Goal: Task Accomplishment & Management: Manage account settings

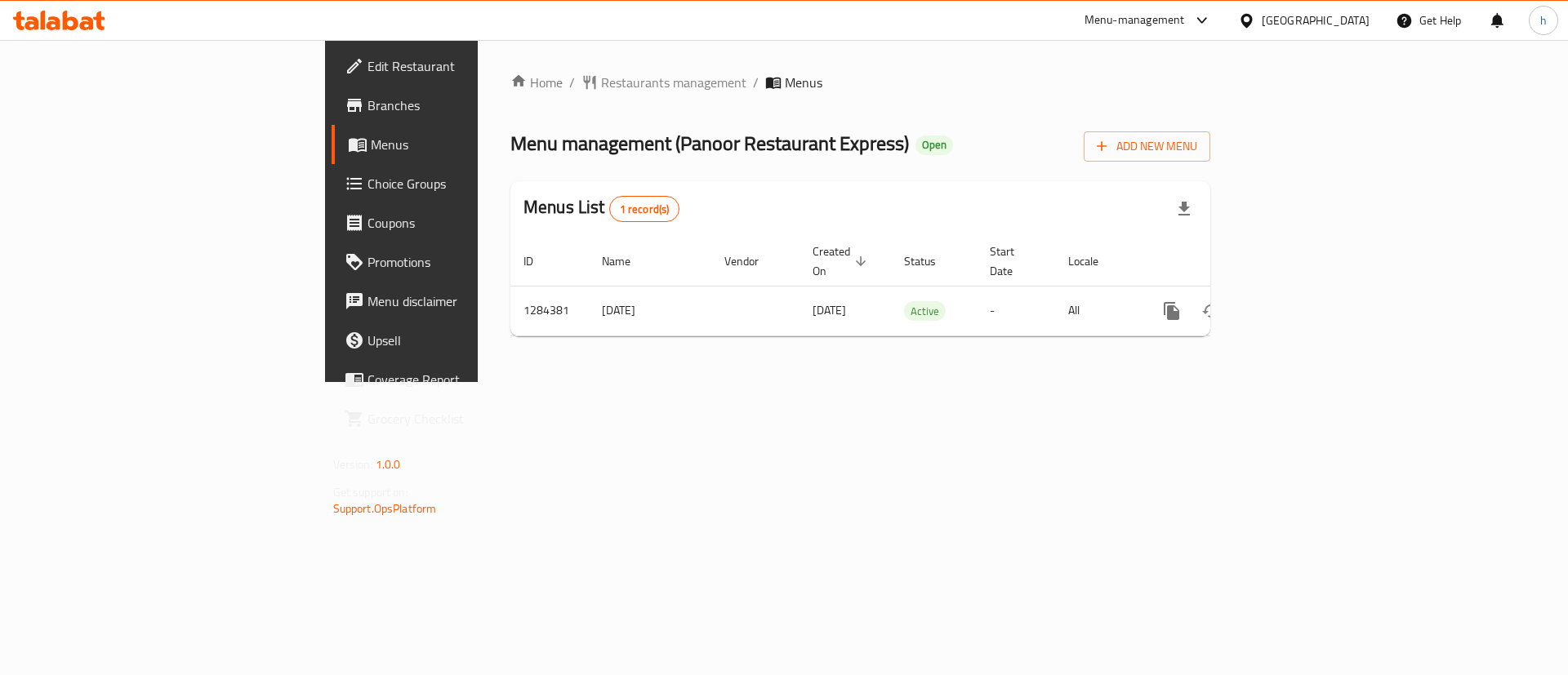
click at [368, 114] on span "Branches" at bounding box center [471, 106] width 207 height 20
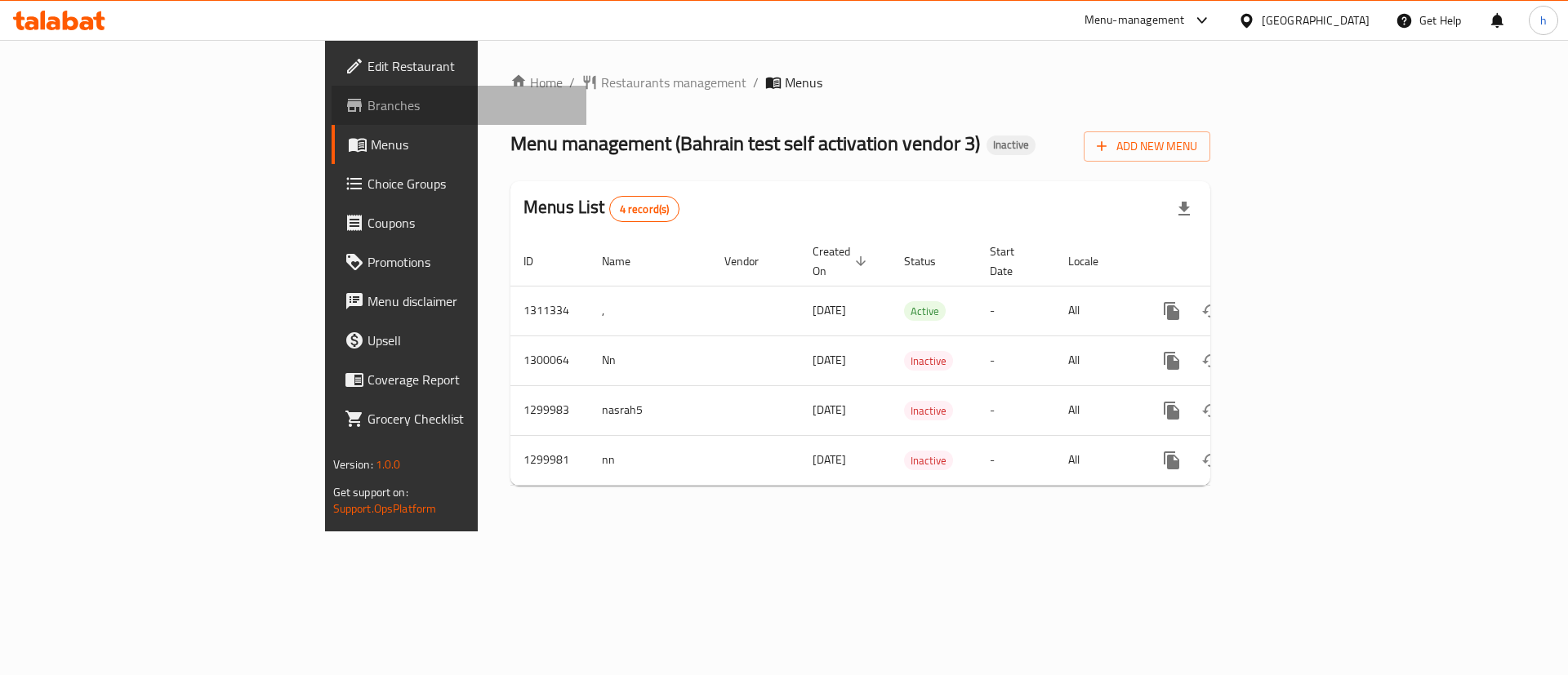
click at [368, 111] on span "Branches" at bounding box center [471, 106] width 207 height 20
click at [368, 103] on span "Branches" at bounding box center [471, 106] width 207 height 20
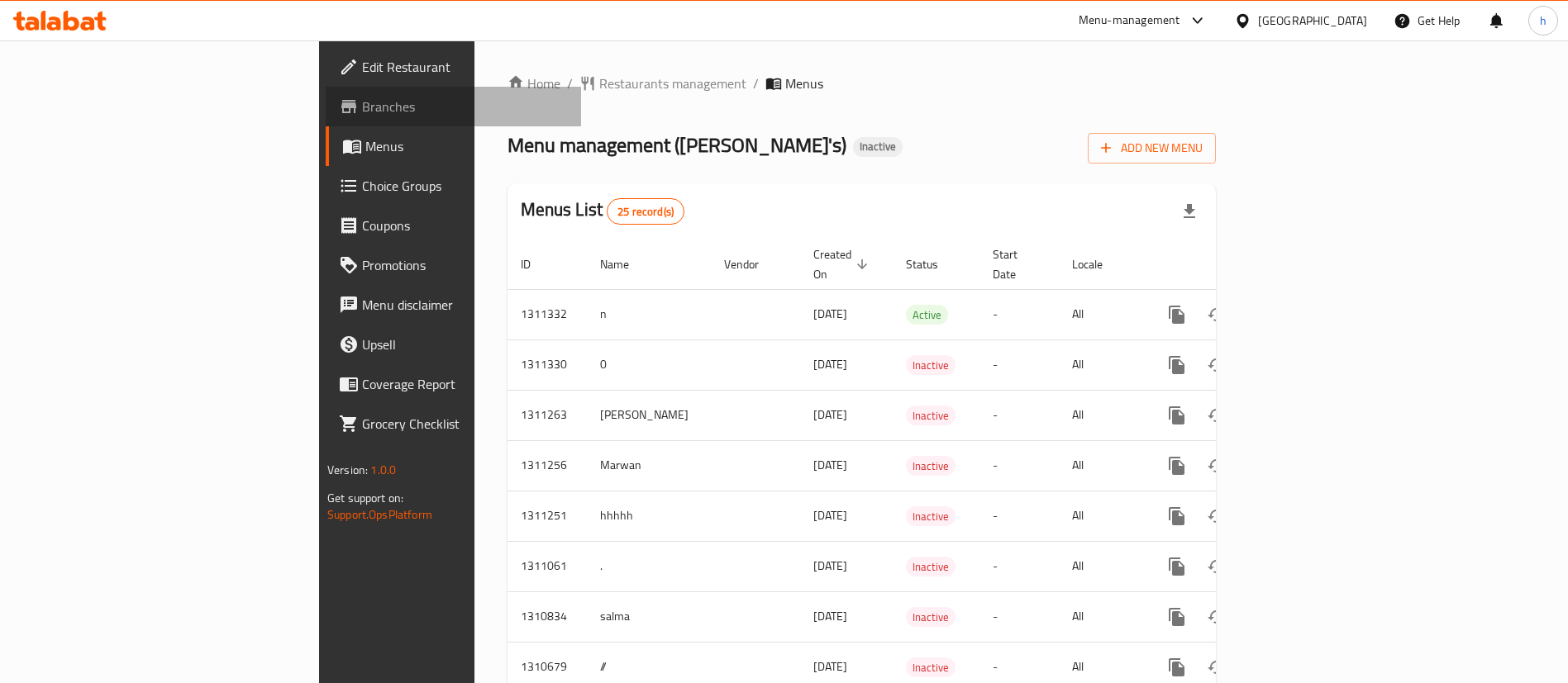
click at [362, 116] on span "Branches" at bounding box center [465, 107] width 206 height 20
click at [362, 115] on span "Branches" at bounding box center [465, 107] width 206 height 20
click at [362, 109] on span "Branches" at bounding box center [465, 107] width 206 height 20
click at [341, 109] on icon at bounding box center [349, 107] width 15 height 13
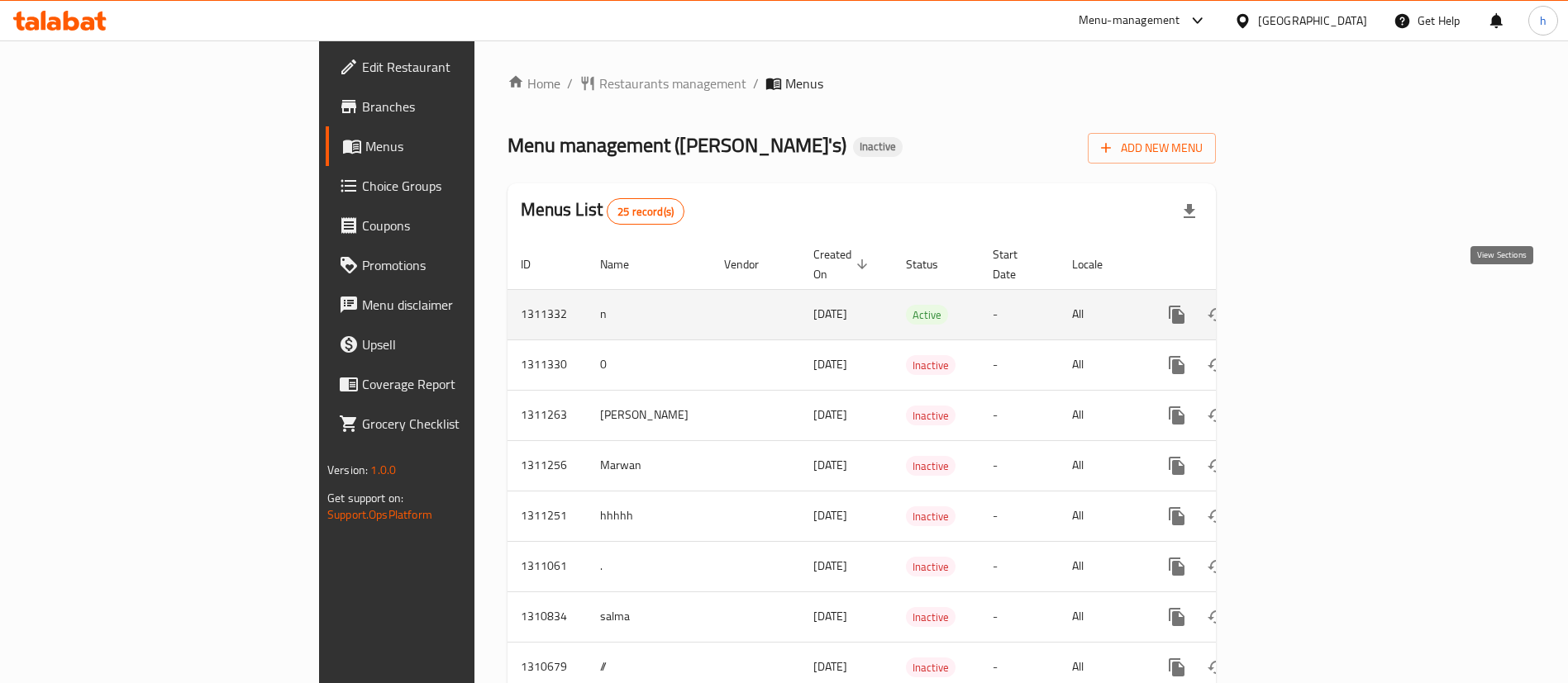
click at [1305, 305] on icon "enhanced table" at bounding box center [1296, 315] width 20 height 20
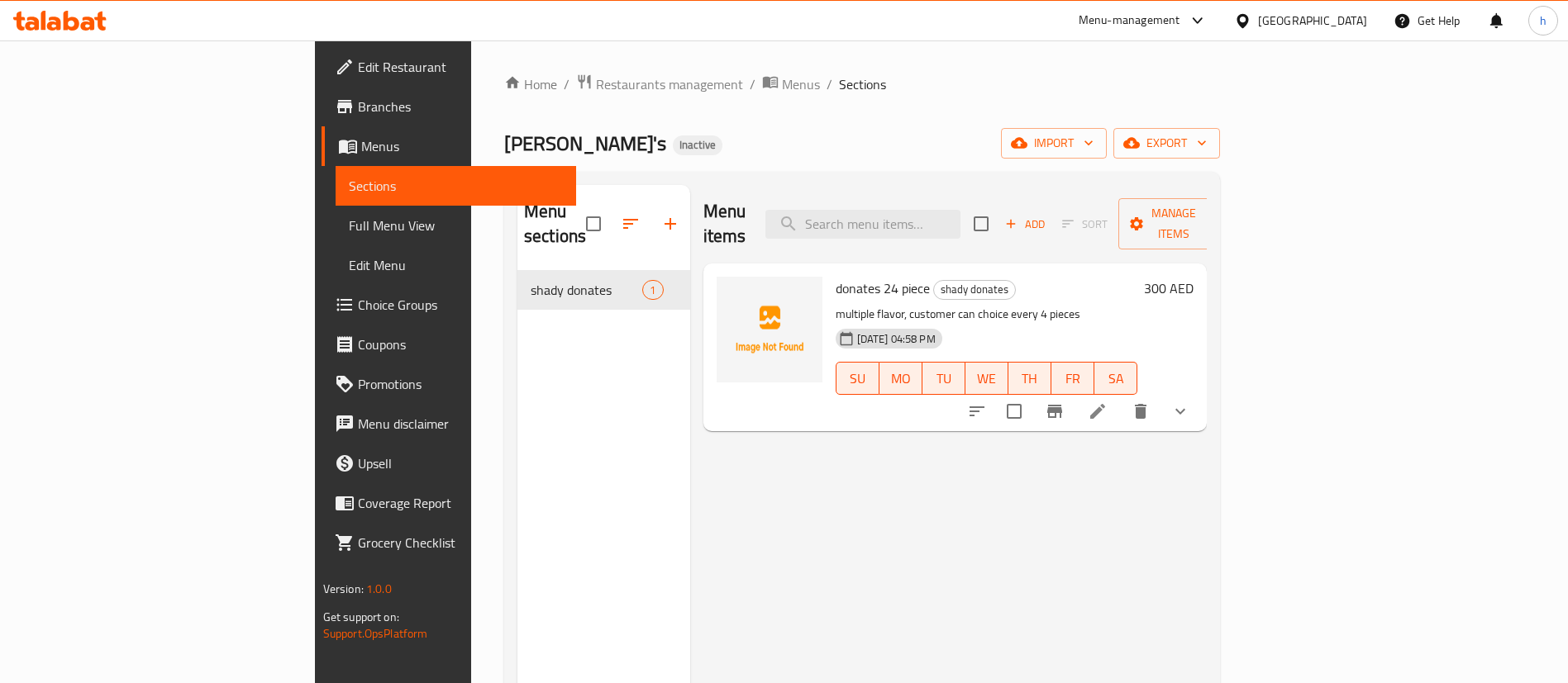
click at [1181, 495] on div "Menu items Add Sort Manage items donates 24 piece shady donates multiple flavor…" at bounding box center [948, 526] width 518 height 683
click at [1216, 219] on span "Manage items" at bounding box center [1173, 223] width 84 height 41
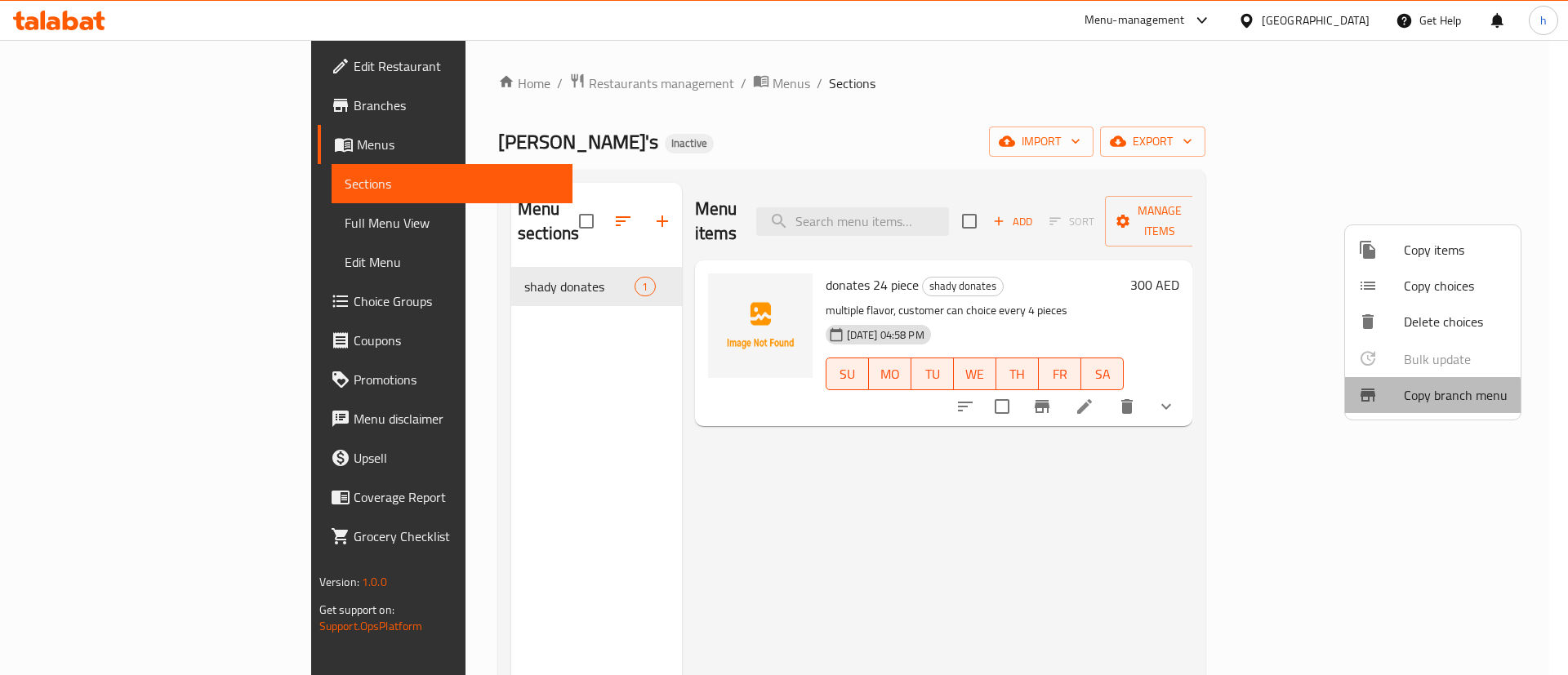
click at [1399, 400] on div at bounding box center [1380, 395] width 45 height 20
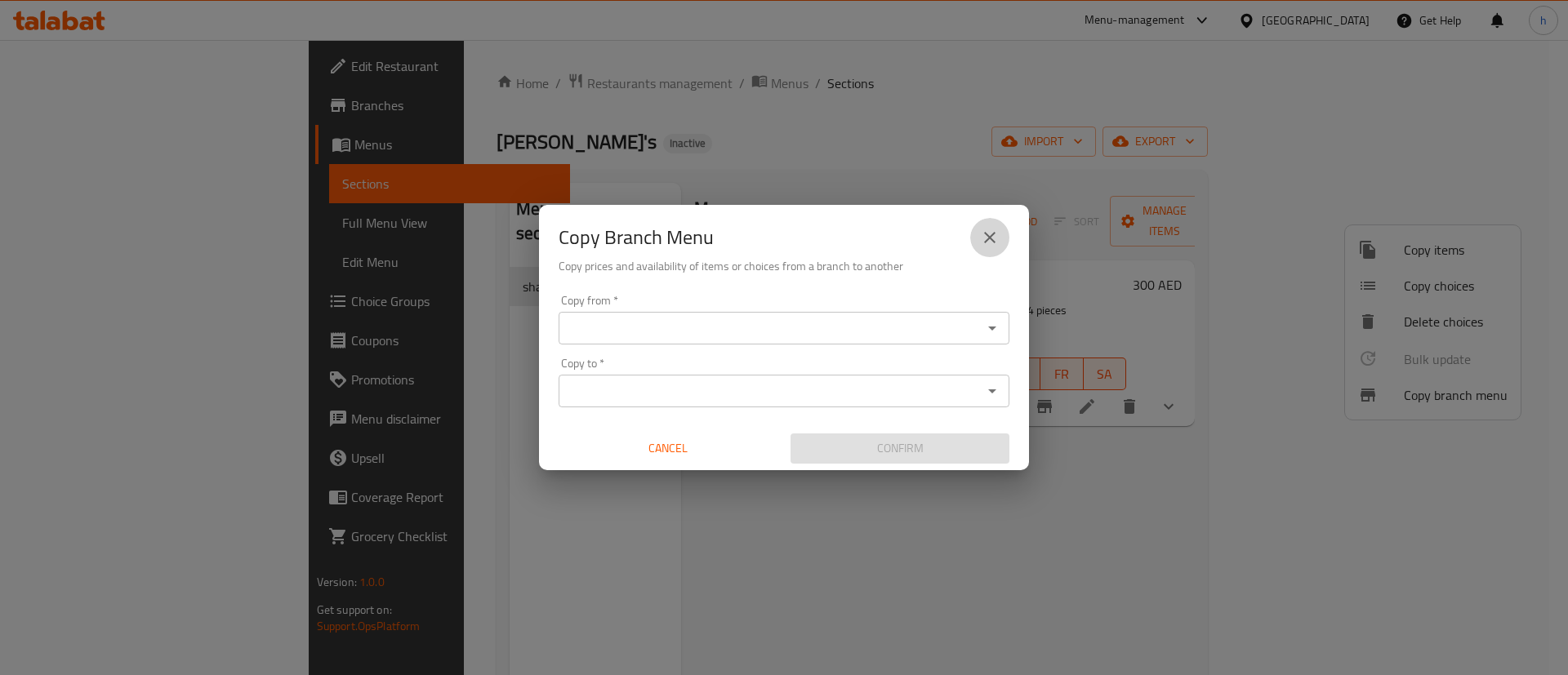
click at [998, 232] on icon "close" at bounding box center [990, 238] width 20 height 20
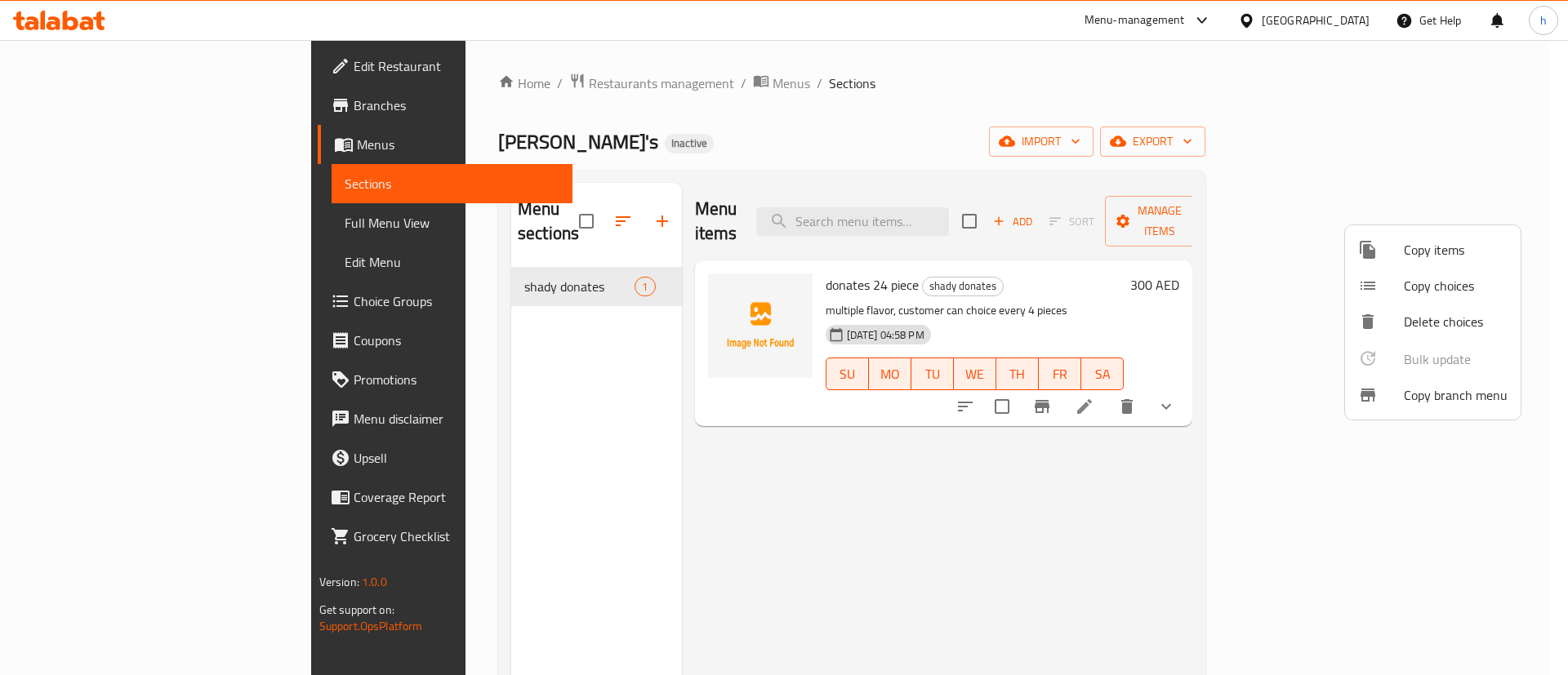
click at [120, 136] on div at bounding box center [784, 337] width 1568 height 675
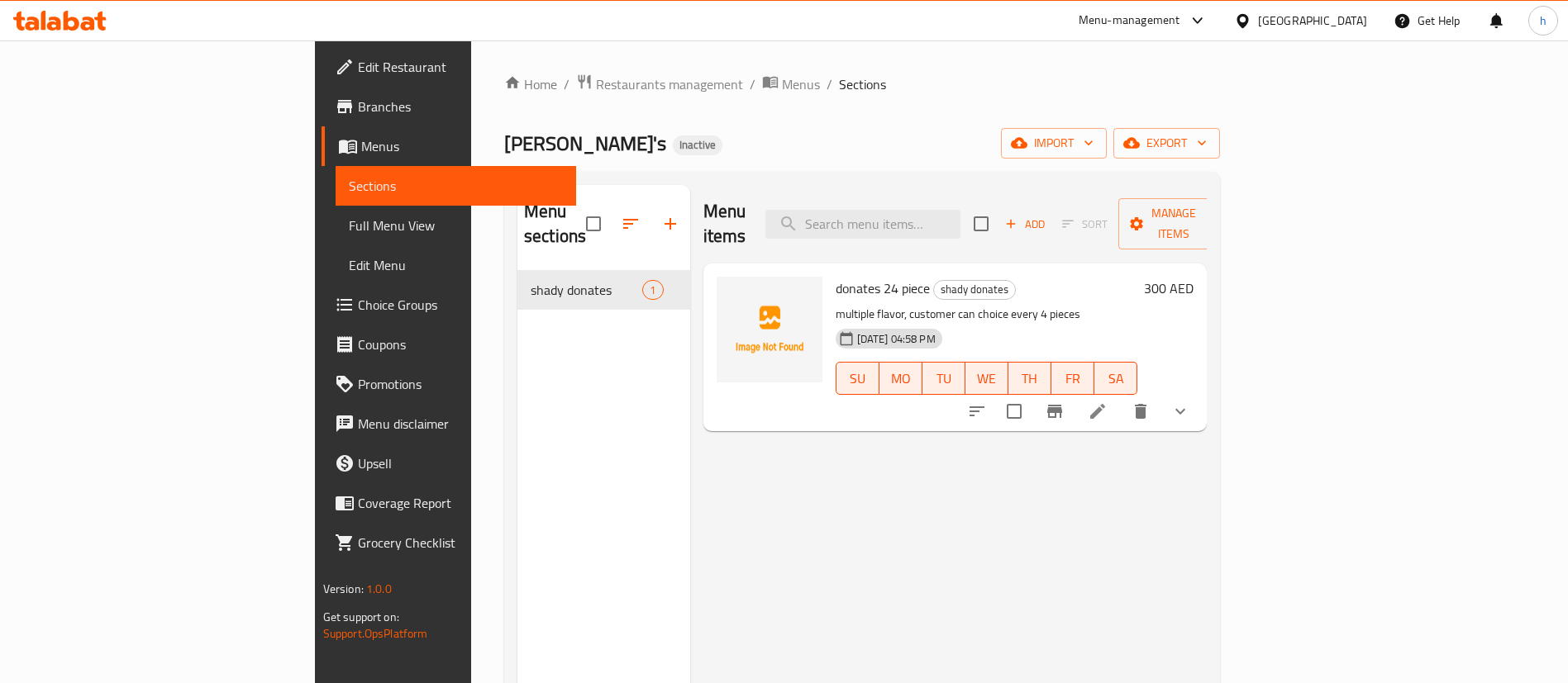
click at [361, 153] on span "Menus" at bounding box center [462, 146] width 202 height 20
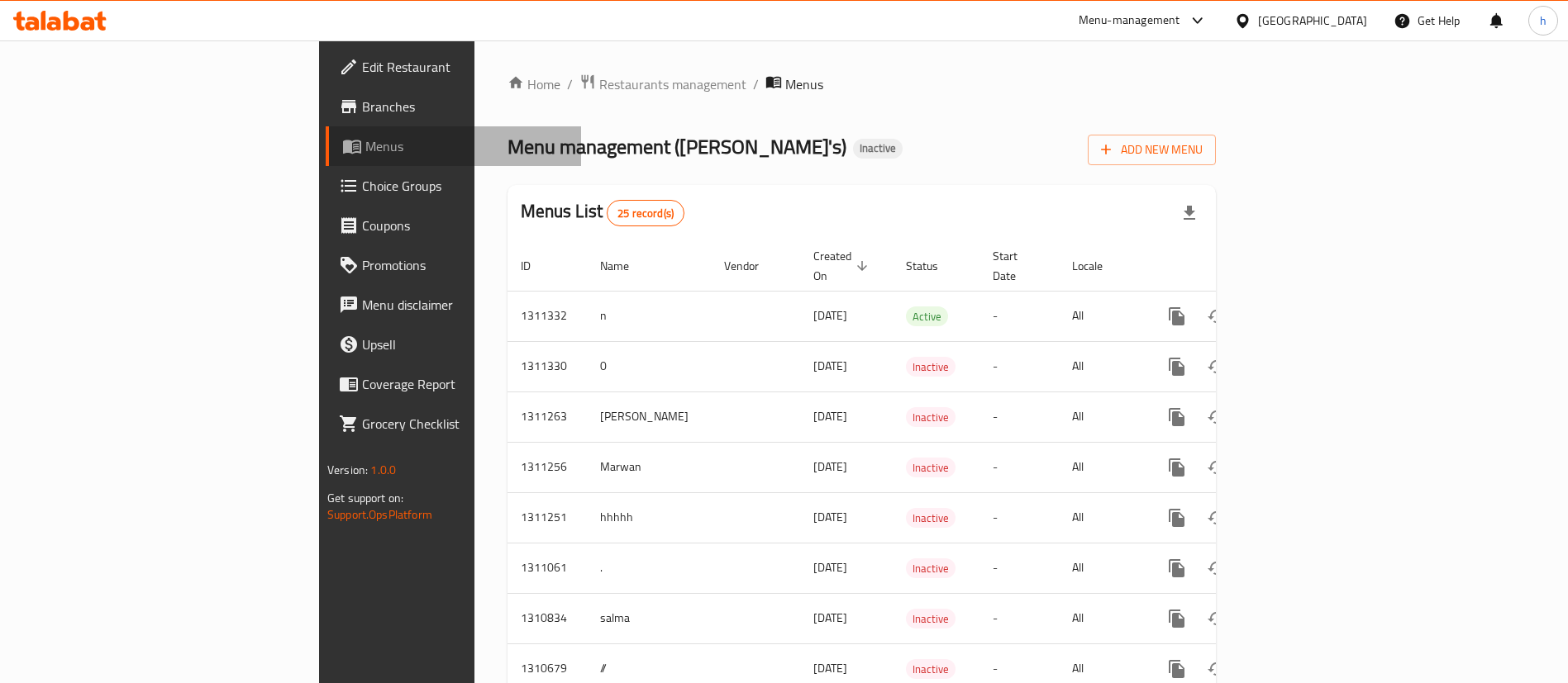
click at [365, 145] on span "Menus" at bounding box center [467, 146] width 202 height 20
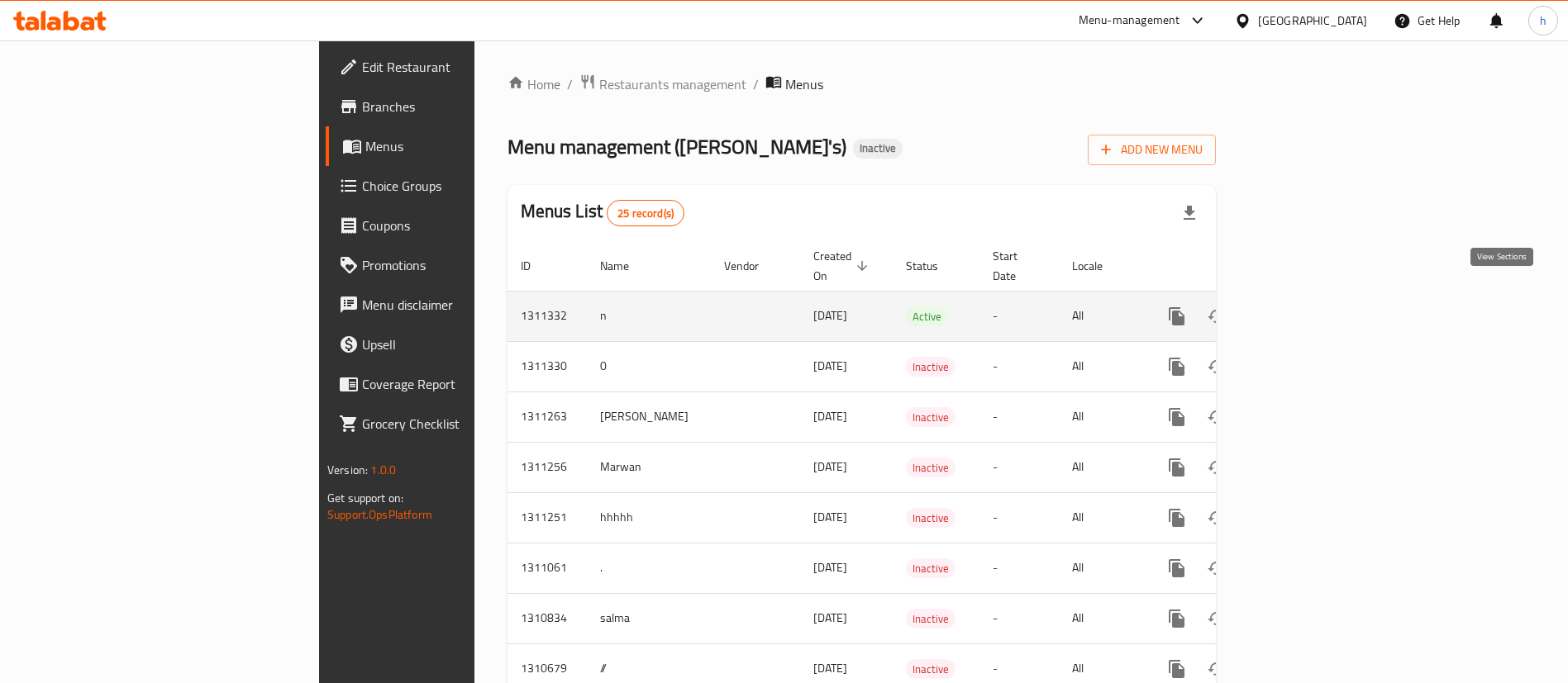
click at [1315, 309] on link "enhanced table" at bounding box center [1295, 316] width 39 height 39
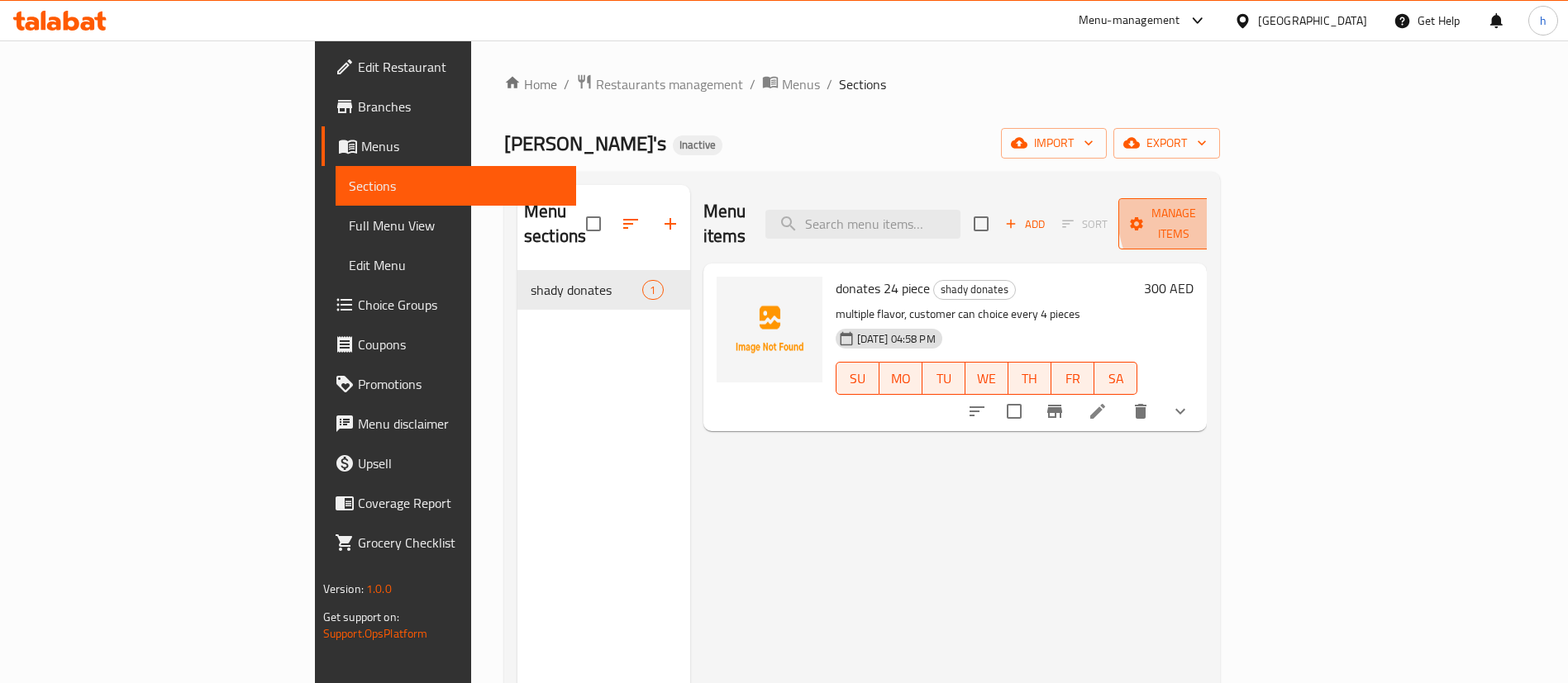
click at [1219, 216] on icon "button" at bounding box center [1211, 224] width 17 height 17
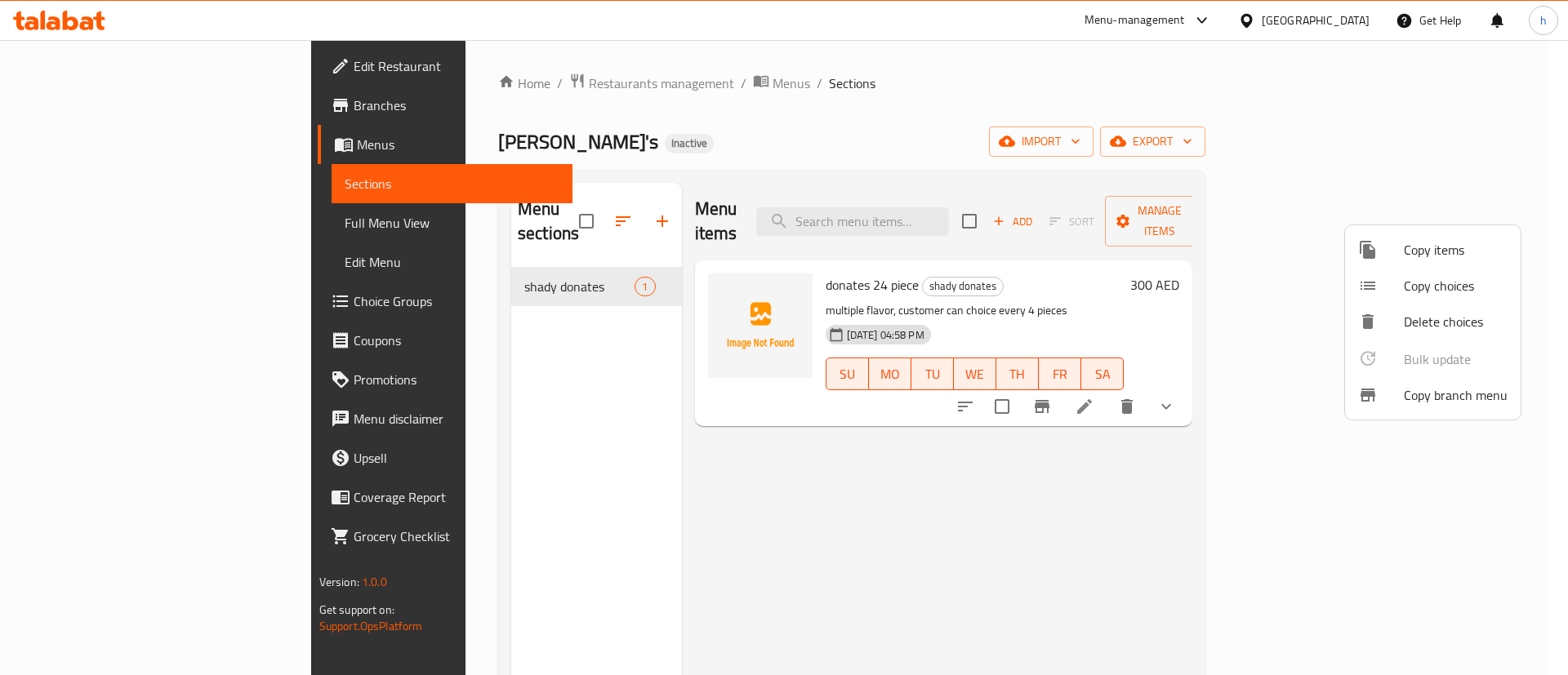
click at [1432, 391] on span "Copy branch menu" at bounding box center [1456, 395] width 104 height 20
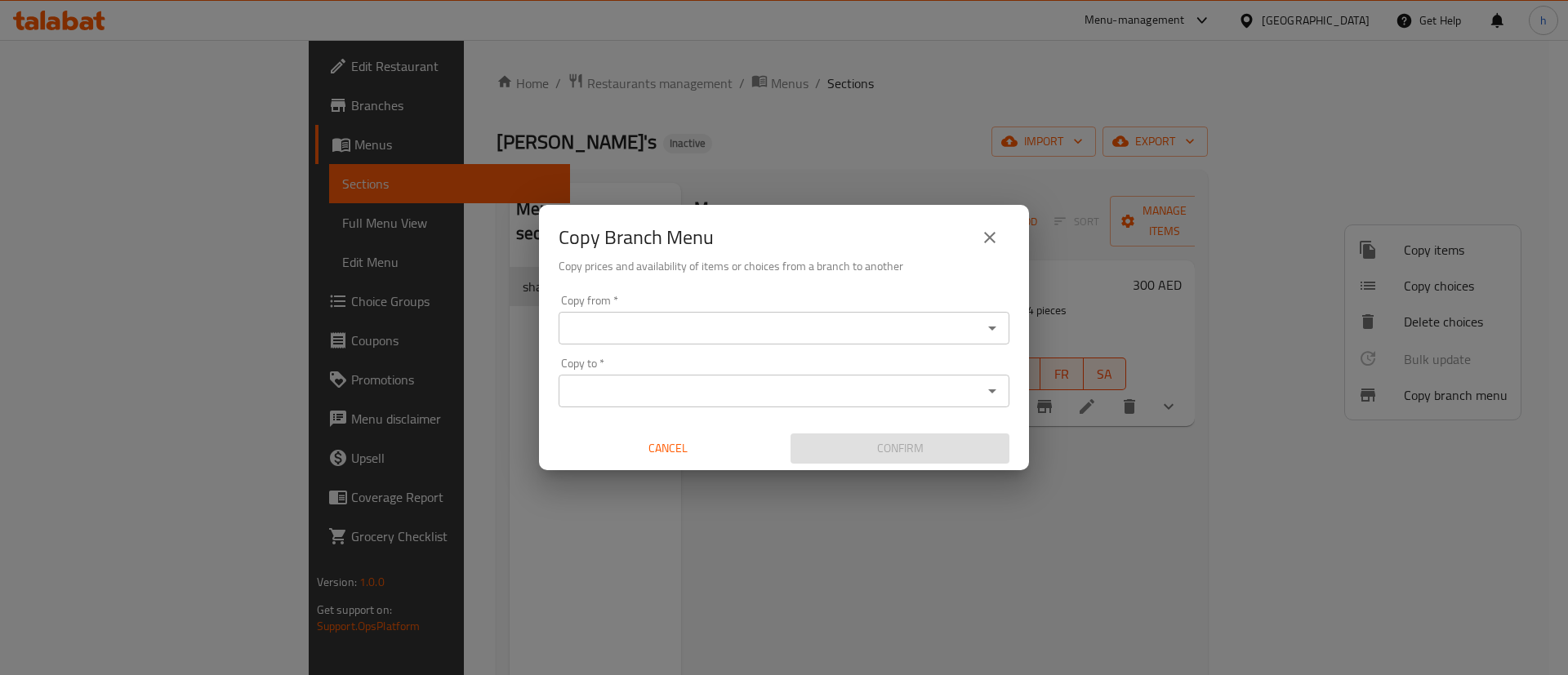
click at [986, 239] on icon "close" at bounding box center [990, 238] width 20 height 20
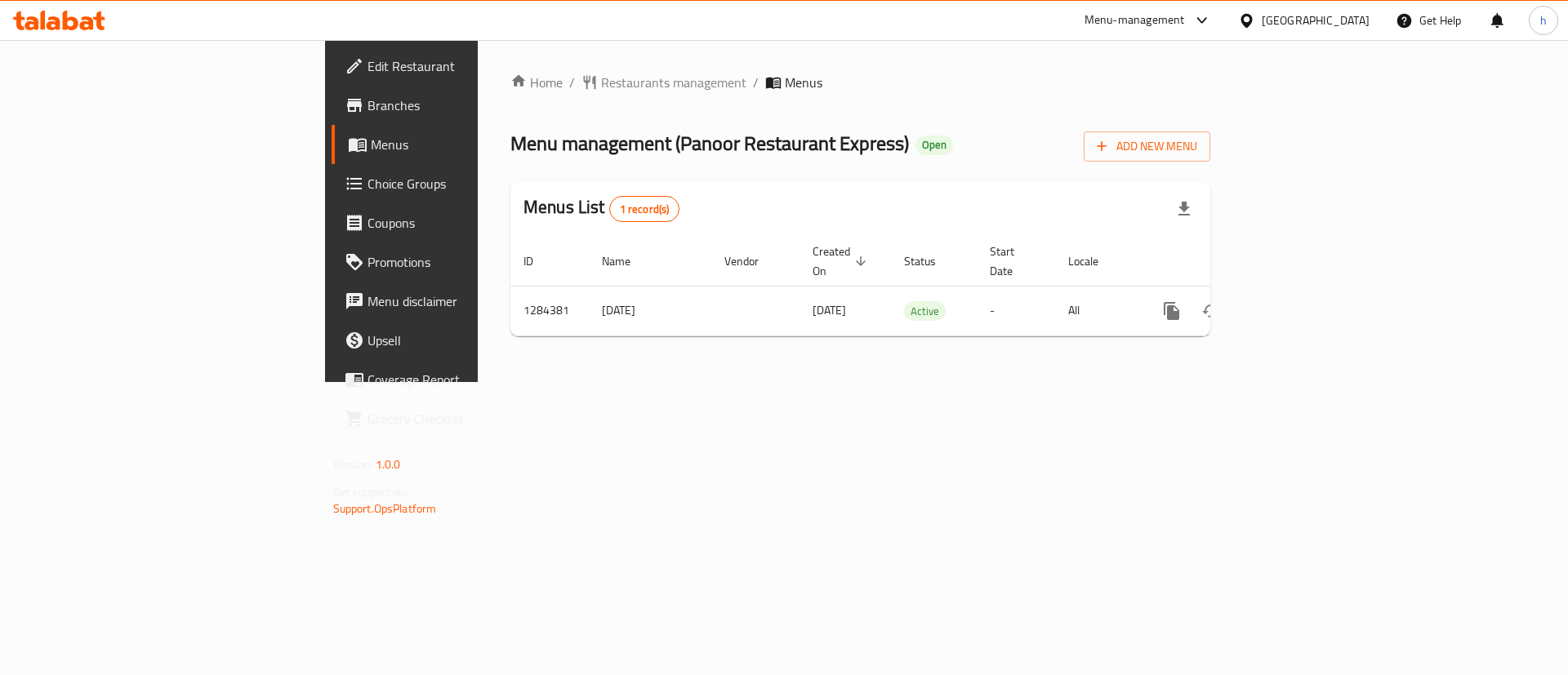
click at [331, 156] on link "Menus" at bounding box center [459, 144] width 255 height 39
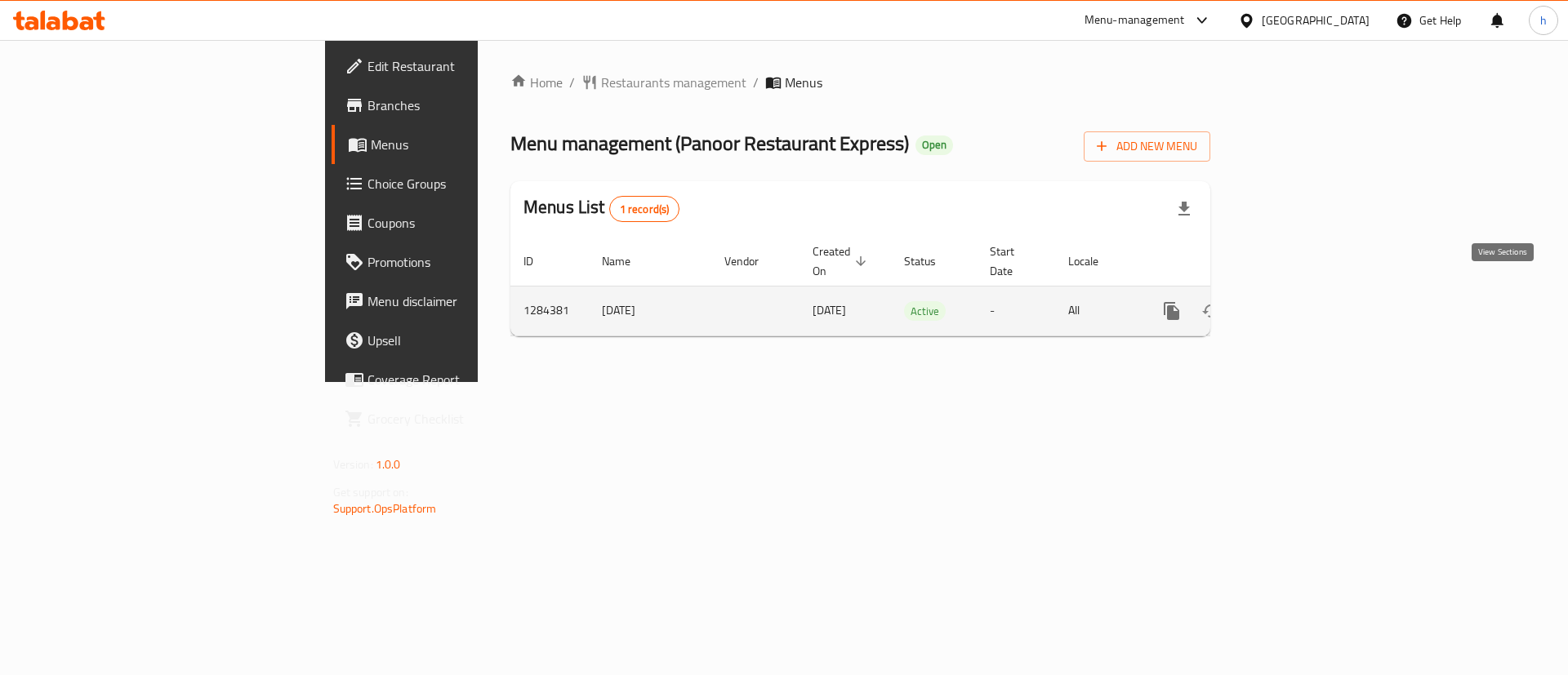
click at [1309, 292] on link "enhanced table" at bounding box center [1289, 311] width 39 height 39
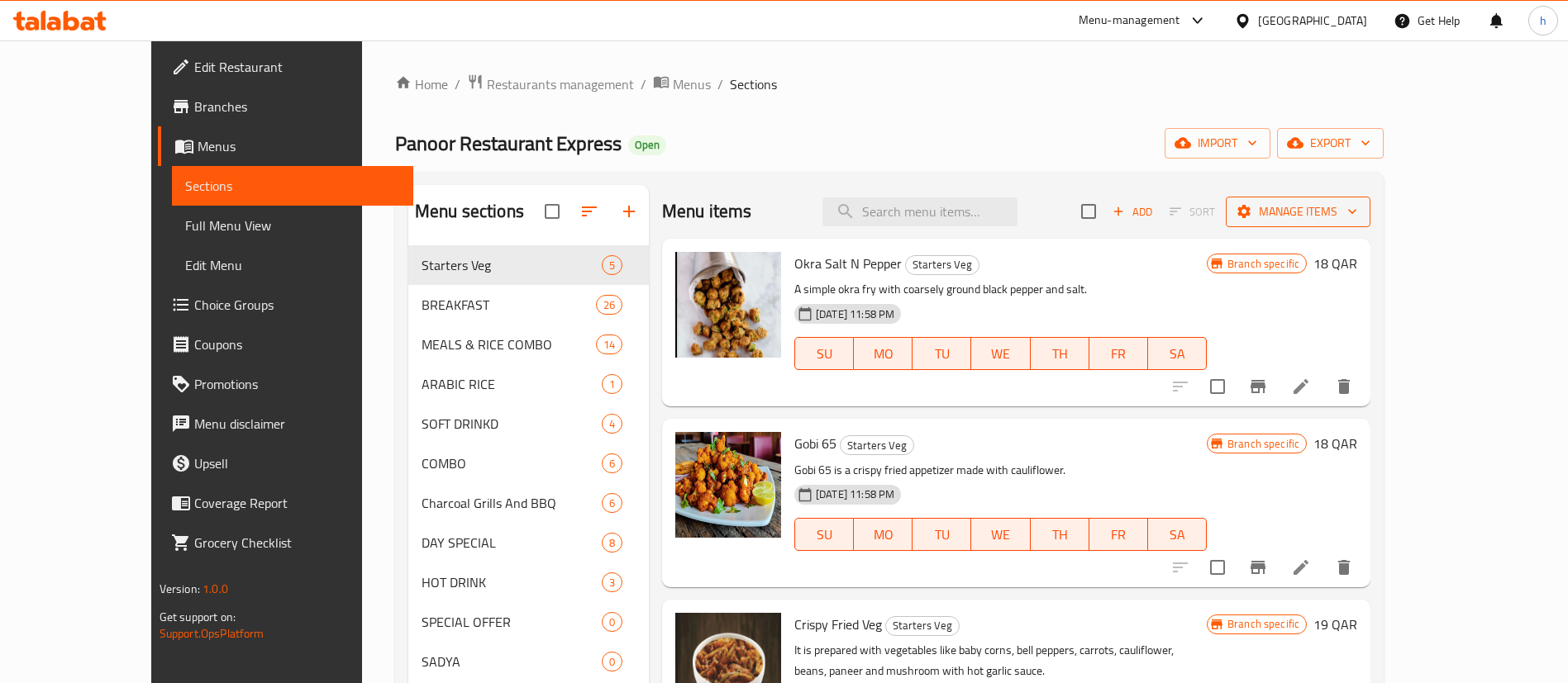
click at [1361, 207] on icon "button" at bounding box center [1352, 212] width 17 height 17
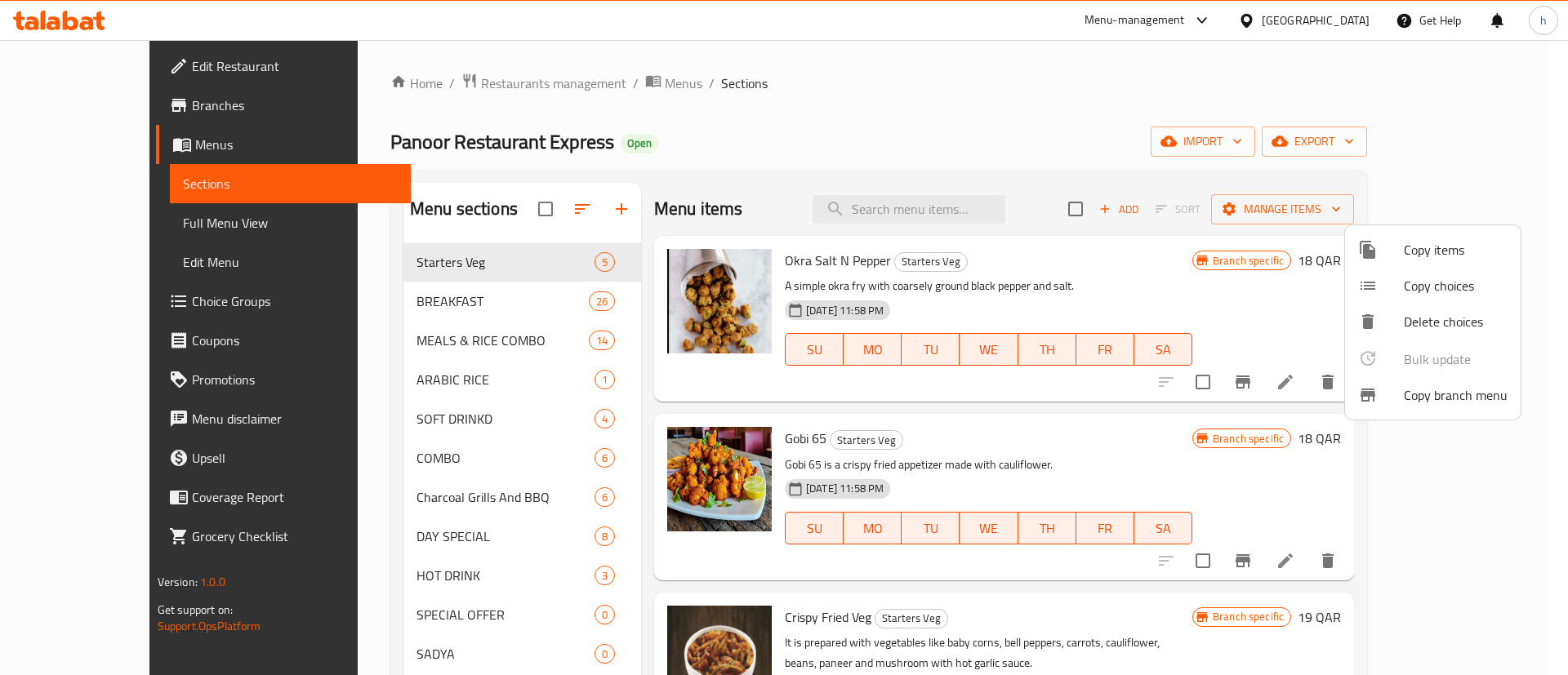
click at [1063, 45] on div at bounding box center [784, 337] width 1568 height 675
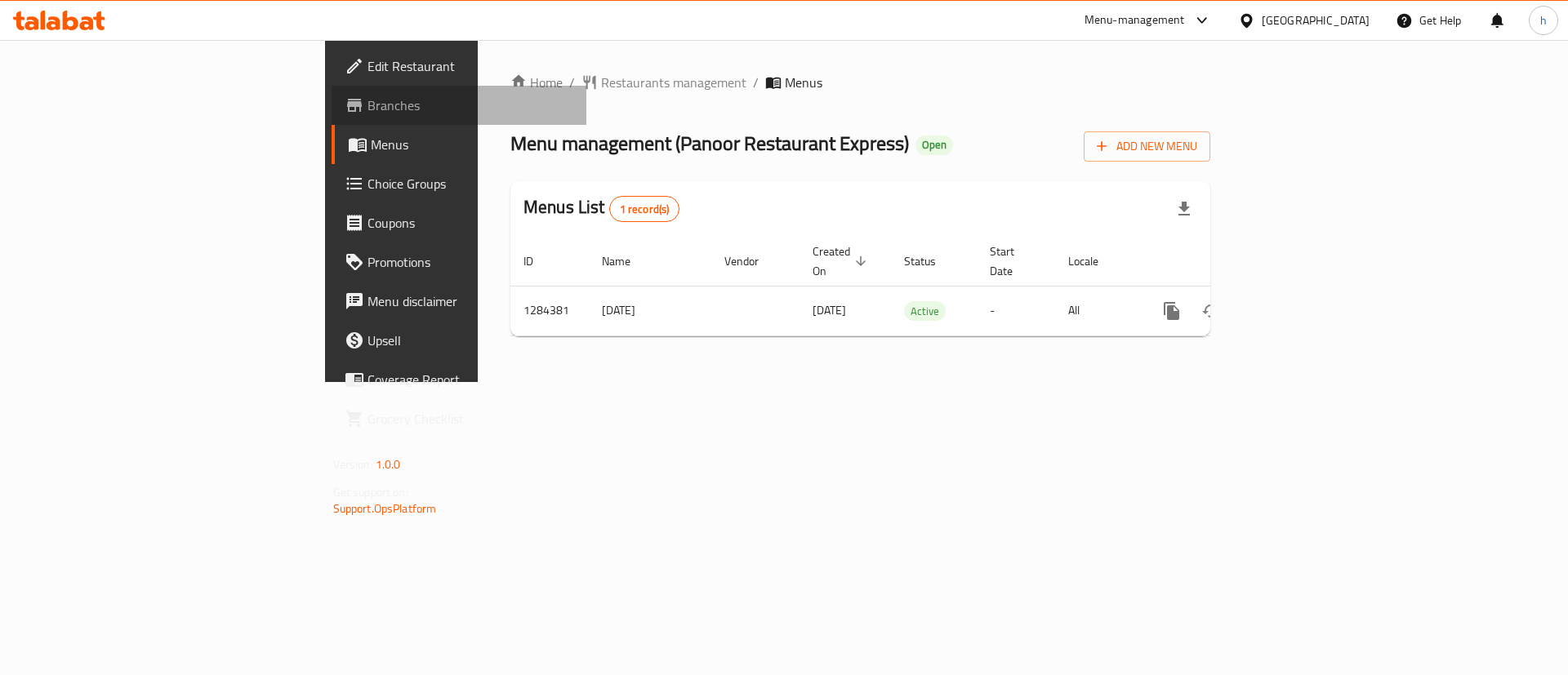
click at [368, 109] on span "Branches" at bounding box center [471, 106] width 207 height 20
